Goal: Check status: Check status

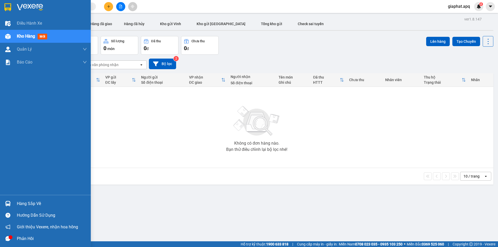
click at [6, 202] on img at bounding box center [7, 203] width 5 height 5
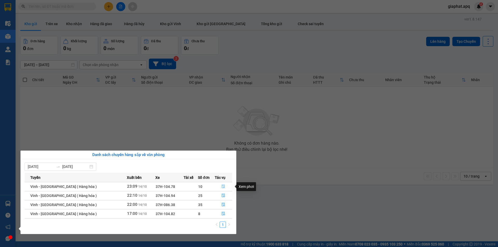
click at [222, 185] on icon "file-done" at bounding box center [223, 187] width 3 height 4
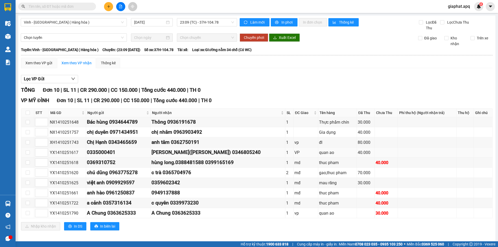
scroll to position [4, 0]
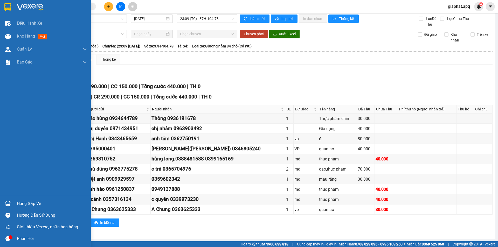
click at [7, 204] on img at bounding box center [7, 203] width 5 height 5
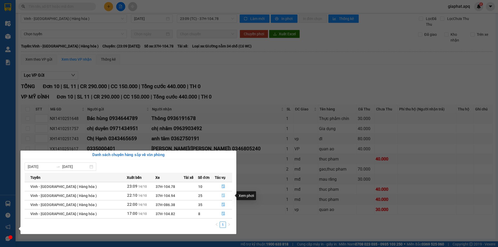
click at [222, 195] on icon "file-done" at bounding box center [224, 196] width 4 height 4
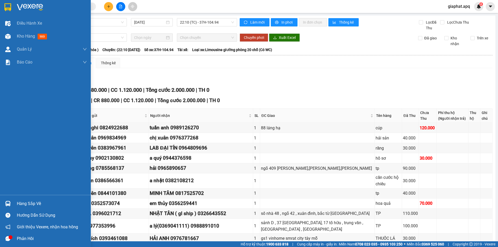
click at [8, 200] on div at bounding box center [7, 203] width 9 height 9
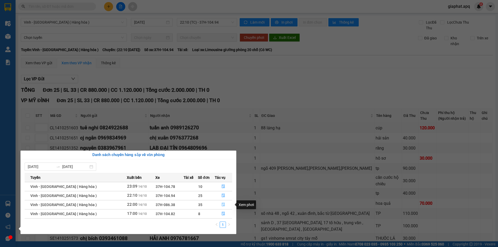
click at [222, 204] on icon "file-done" at bounding box center [223, 205] width 3 height 4
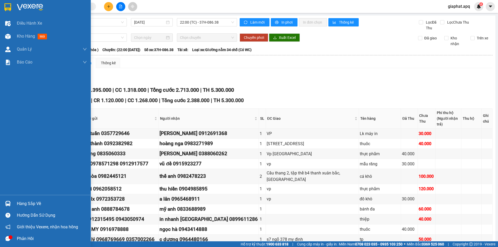
click at [7, 202] on img at bounding box center [7, 203] width 5 height 5
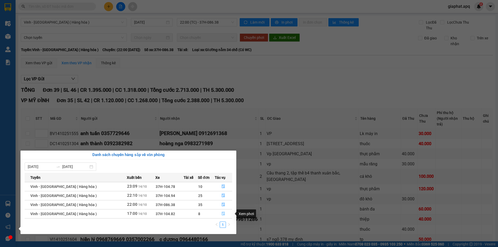
click at [222, 214] on icon "file-done" at bounding box center [224, 214] width 4 height 4
